Goal: Task Accomplishment & Management: Use online tool/utility

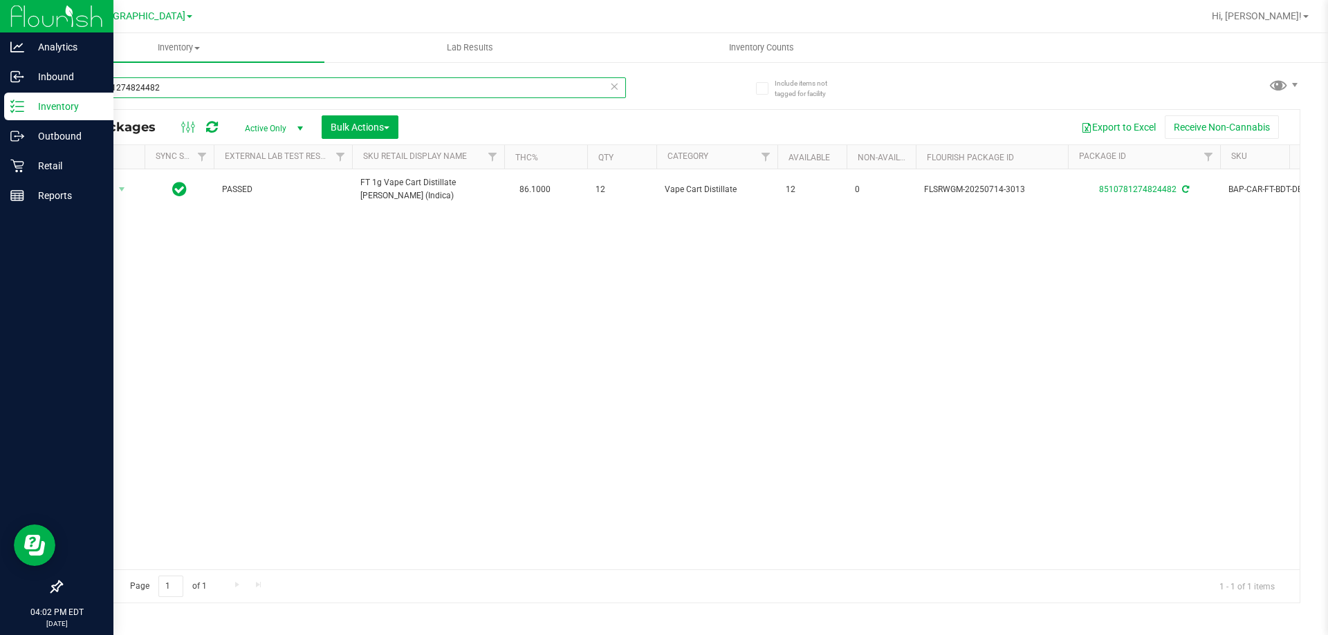
drag, startPoint x: 317, startPoint y: 83, endPoint x: 8, endPoint y: 279, distance: 365.6
click at [3, 285] on div "Analytics Inbound Inventory Outbound Retail Reports 04:02 PM EDT [DATE] 08/21 […" at bounding box center [664, 317] width 1328 height 635
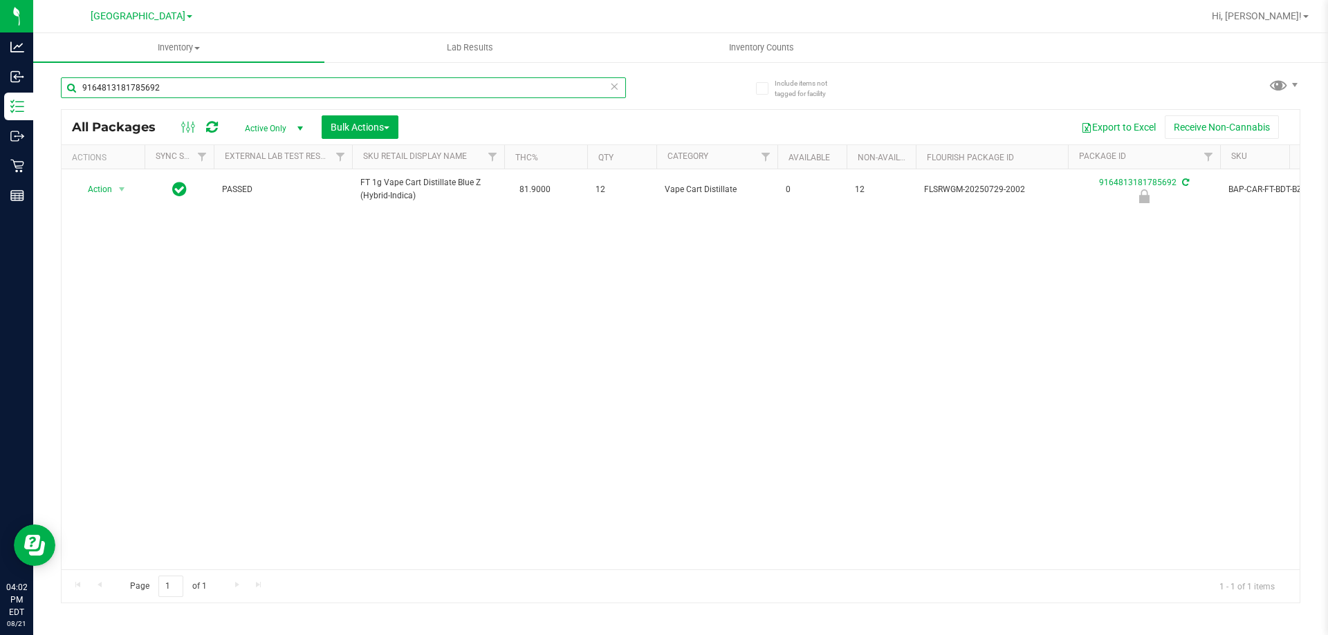
type input "9164813181785692"
click at [328, 328] on div "Action Action Edit attributes Global inventory Locate package Package audit log…" at bounding box center [681, 369] width 1238 height 400
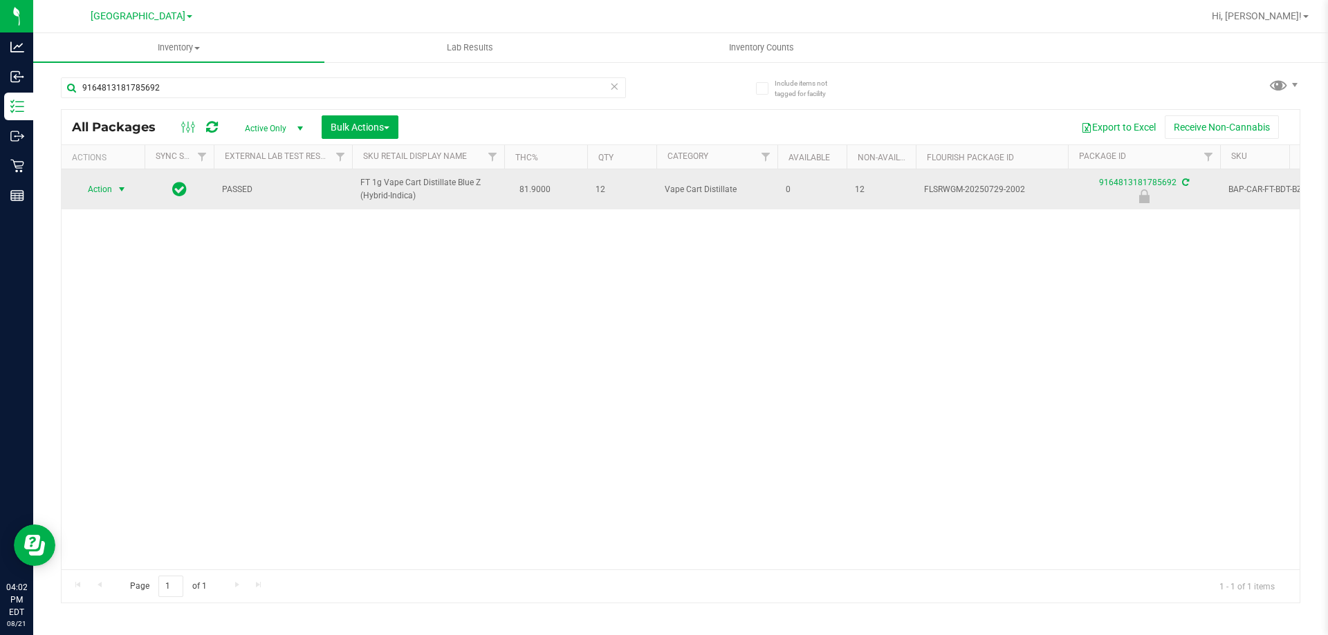
click at [122, 190] on span "select" at bounding box center [121, 189] width 11 height 11
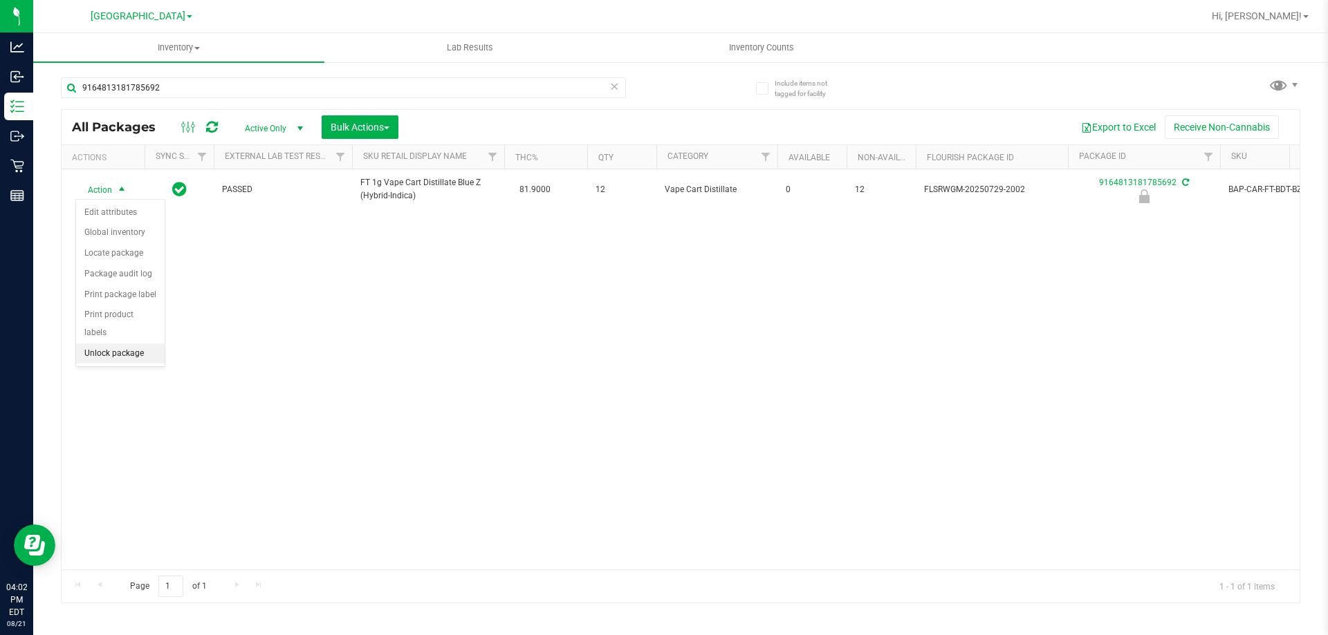
click at [147, 344] on li "Unlock package" at bounding box center [120, 354] width 89 height 21
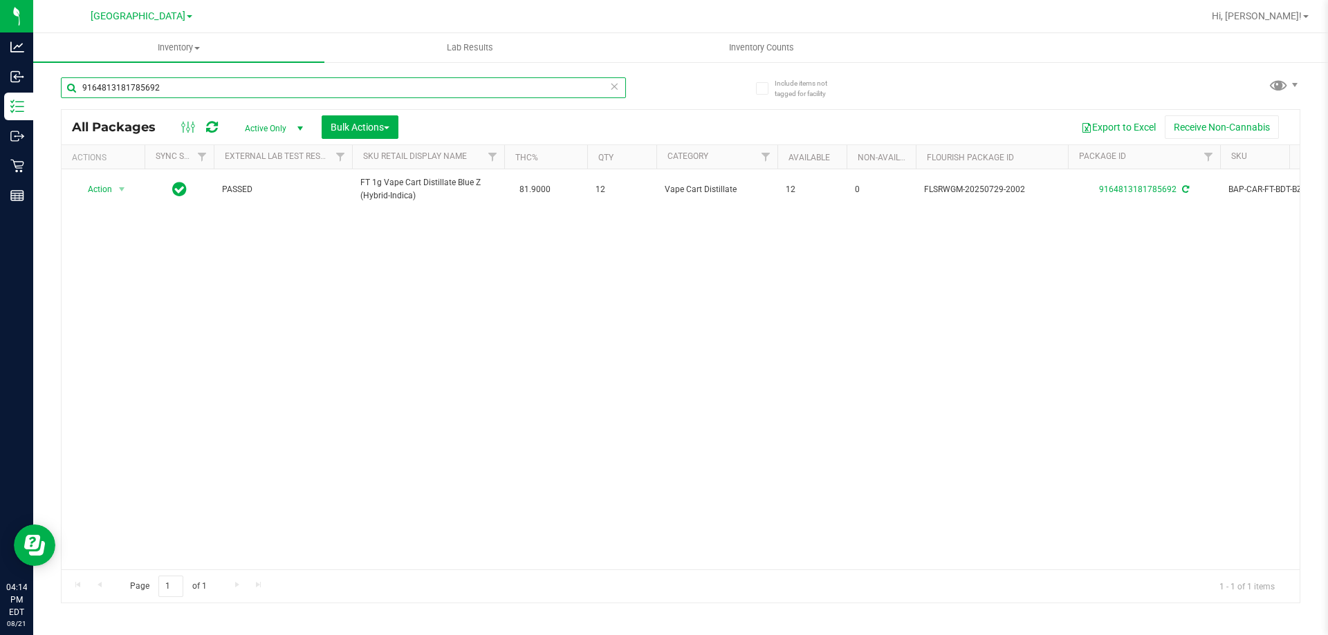
click at [214, 89] on input "9164813181785692" at bounding box center [343, 87] width 565 height 21
click at [214, 90] on input "9164813181785692" at bounding box center [343, 87] width 565 height 21
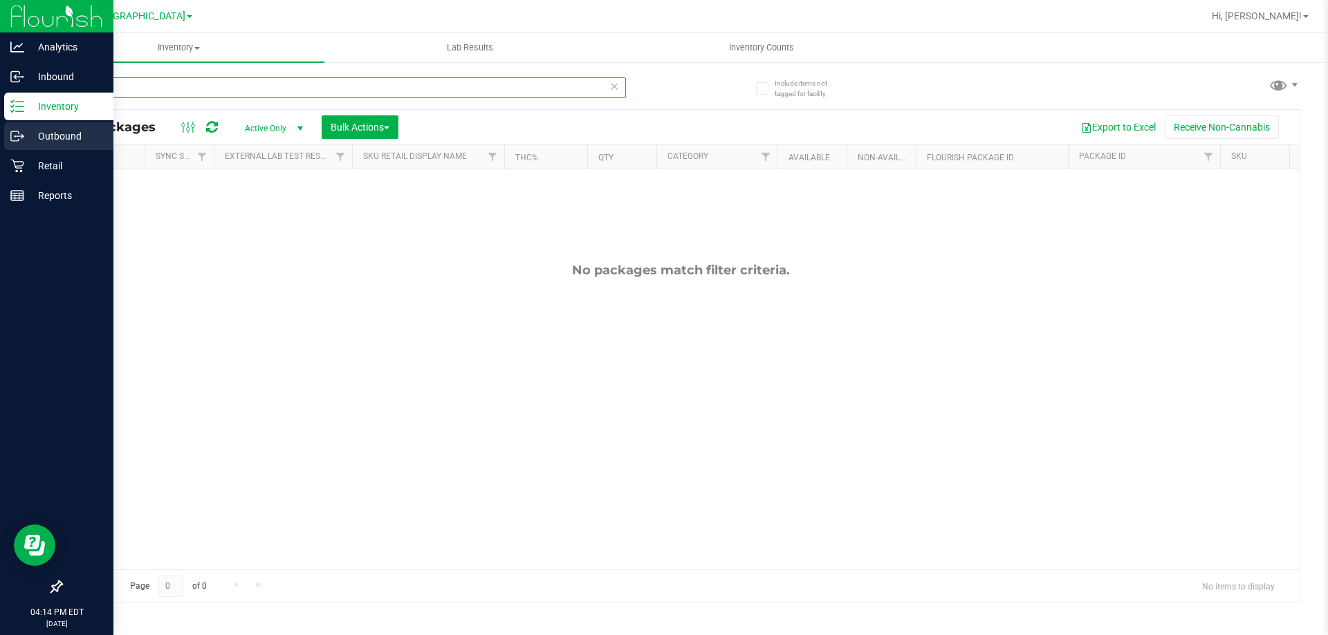
drag, startPoint x: 267, startPoint y: 87, endPoint x: 27, endPoint y: 129, distance: 243.6
click at [30, 126] on div "Analytics Inbound Inventory Outbound Retail Reports 04:14 PM EDT [DATE] 08/21 […" at bounding box center [664, 317] width 1328 height 635
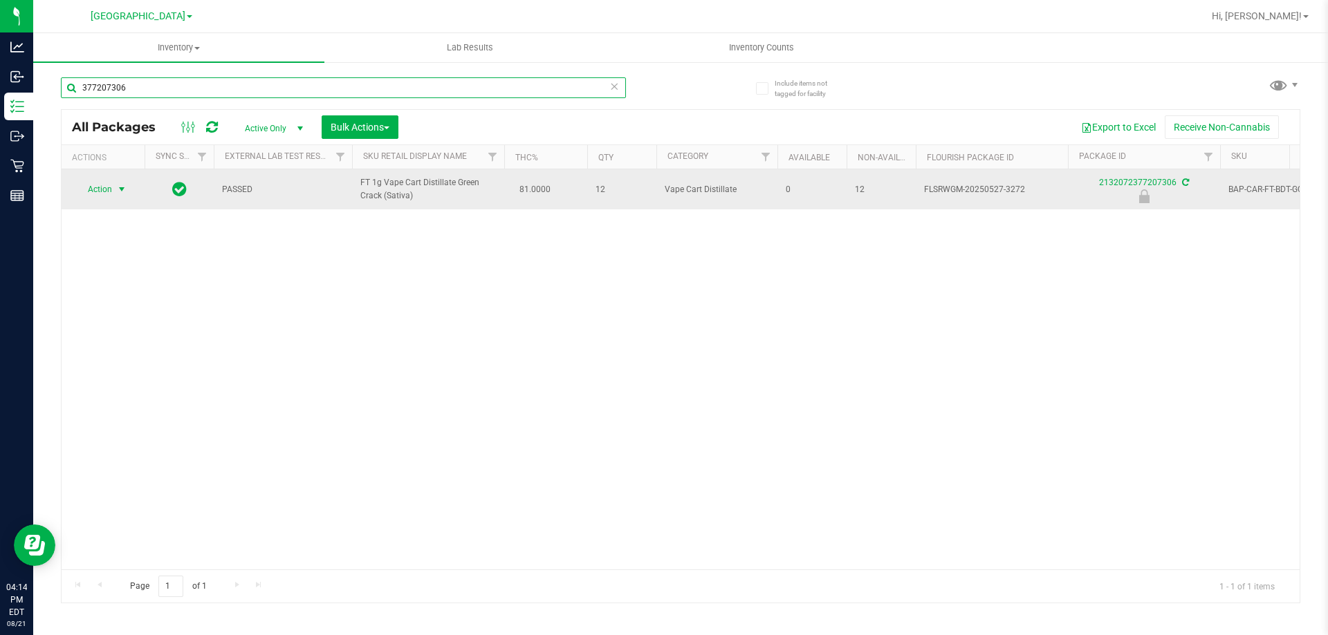
type input "377207306"
click at [91, 186] on span "Action" at bounding box center [93, 189] width 37 height 19
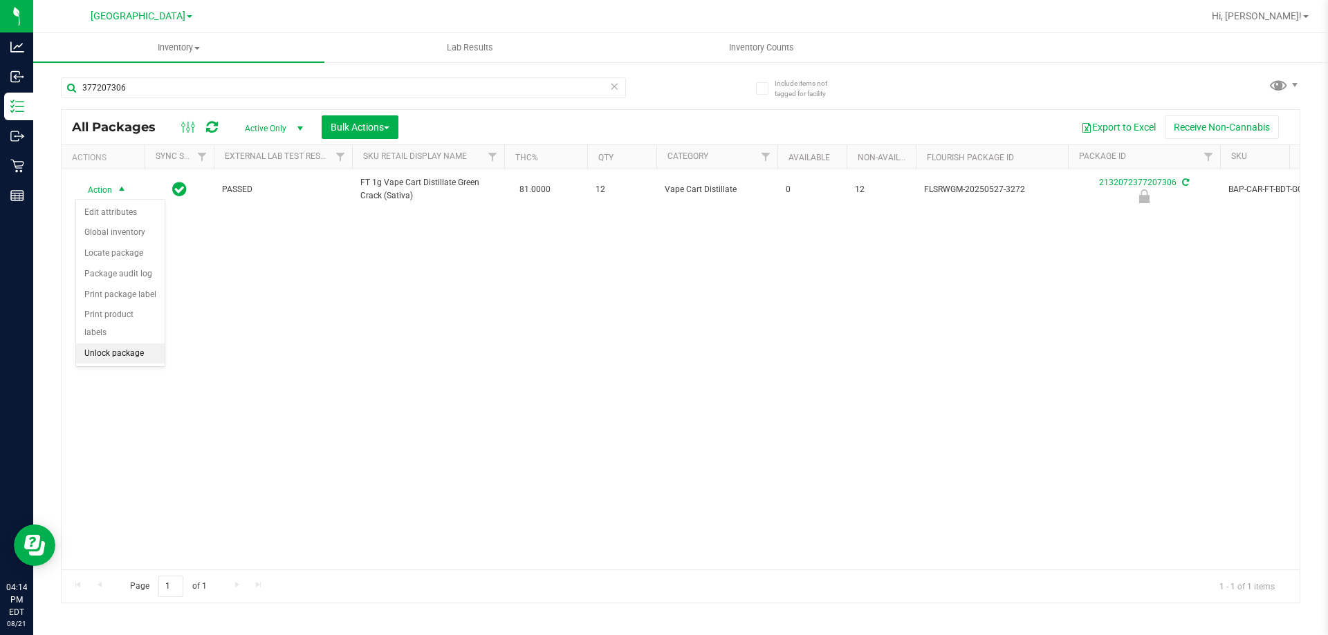
click at [144, 344] on li "Unlock package" at bounding box center [120, 354] width 89 height 21
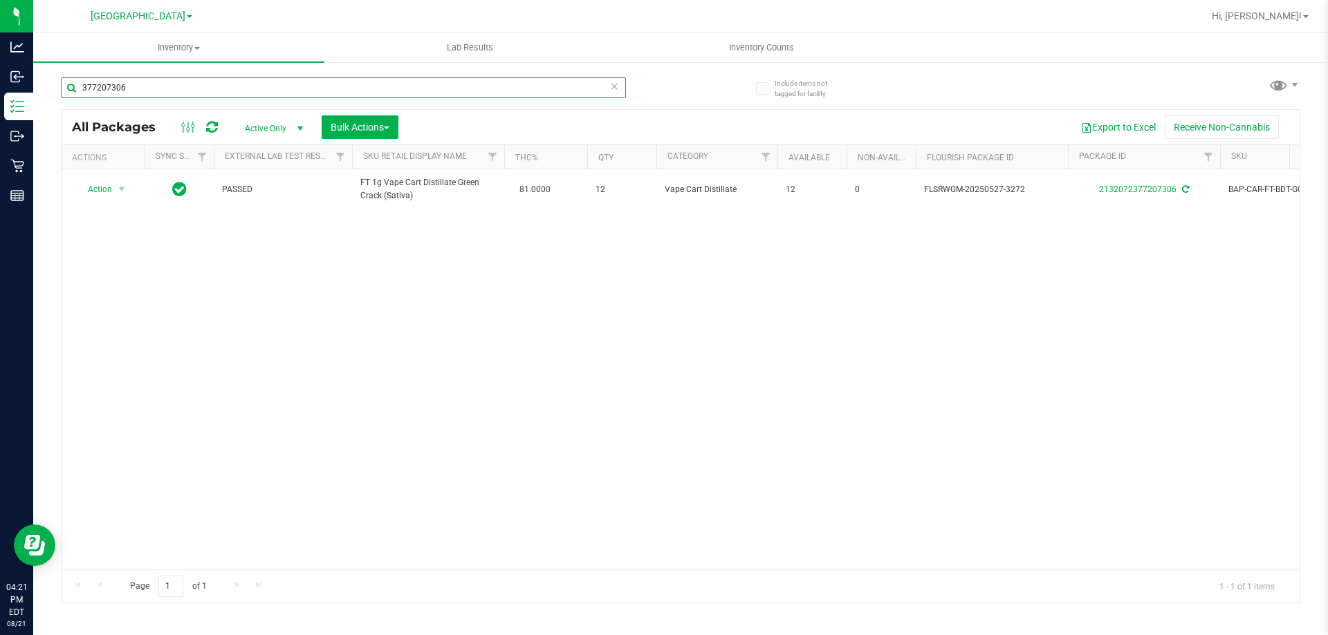
click at [169, 84] on input "377207306" at bounding box center [343, 87] width 565 height 21
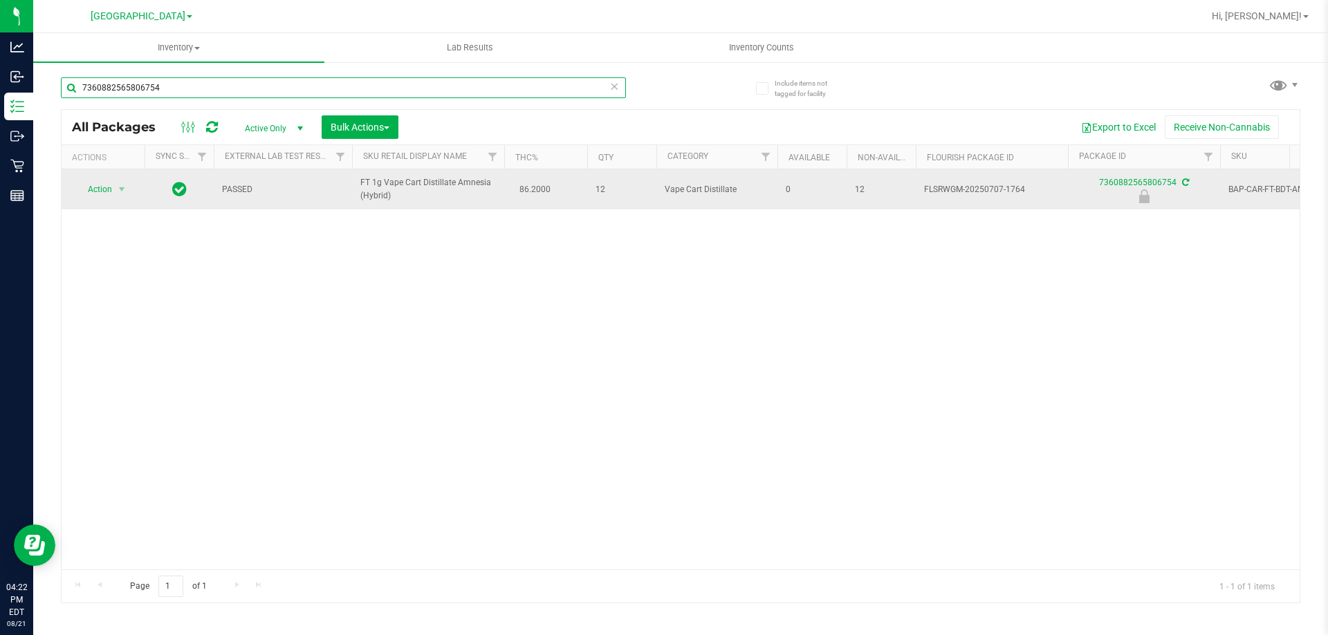
type input "7360882565806754"
click at [104, 184] on span "Action" at bounding box center [93, 189] width 37 height 19
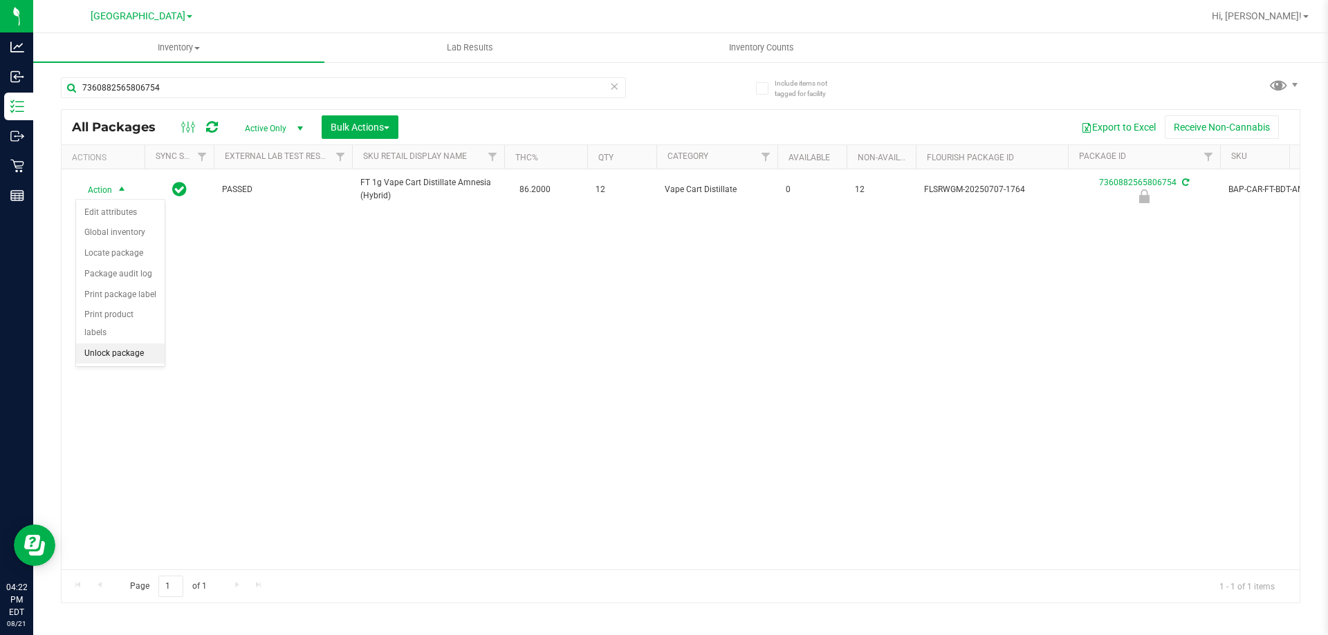
click at [111, 344] on li "Unlock package" at bounding box center [120, 354] width 89 height 21
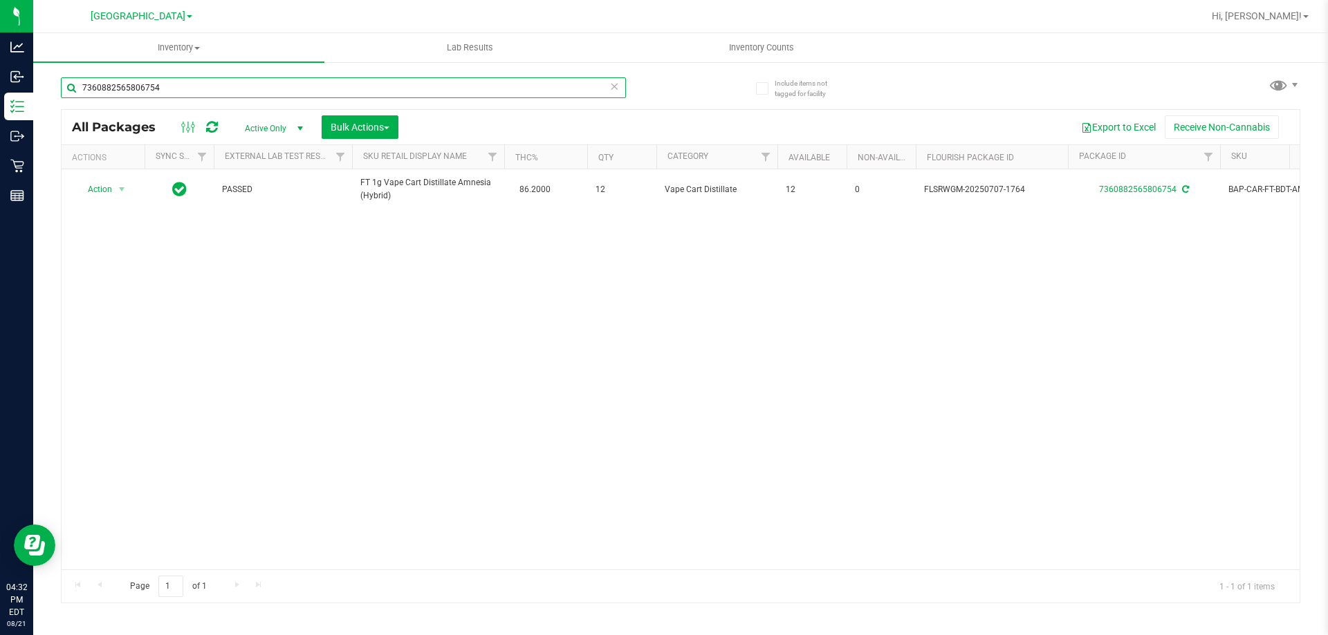
click at [158, 86] on input "7360882565806754" at bounding box center [343, 87] width 565 height 21
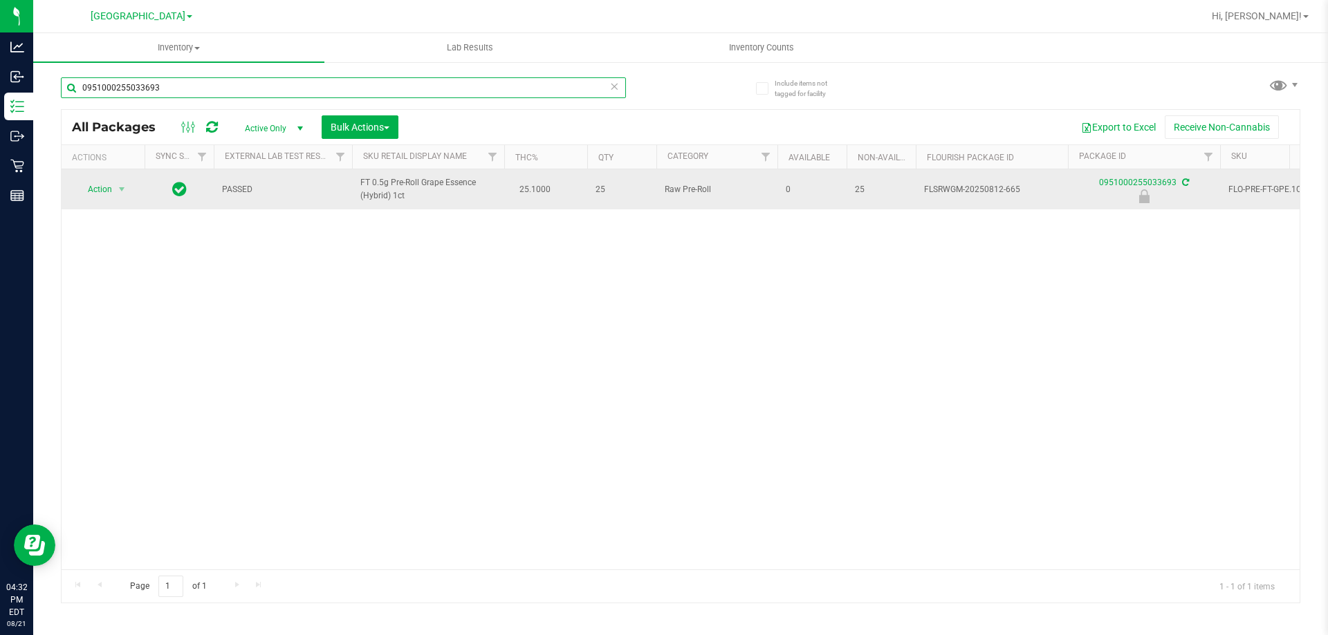
type input "0951000255033693"
click at [95, 192] on span "Action" at bounding box center [93, 189] width 37 height 19
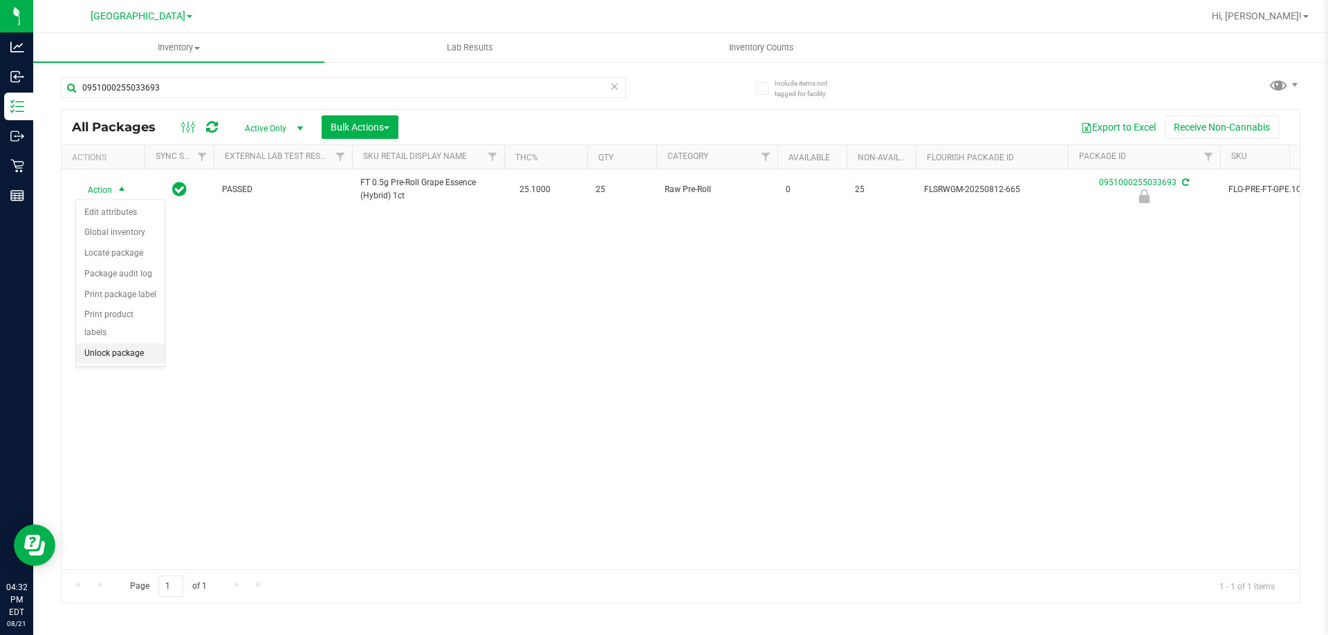
click at [120, 344] on li "Unlock package" at bounding box center [120, 354] width 89 height 21
